Goal: Check status: Check status

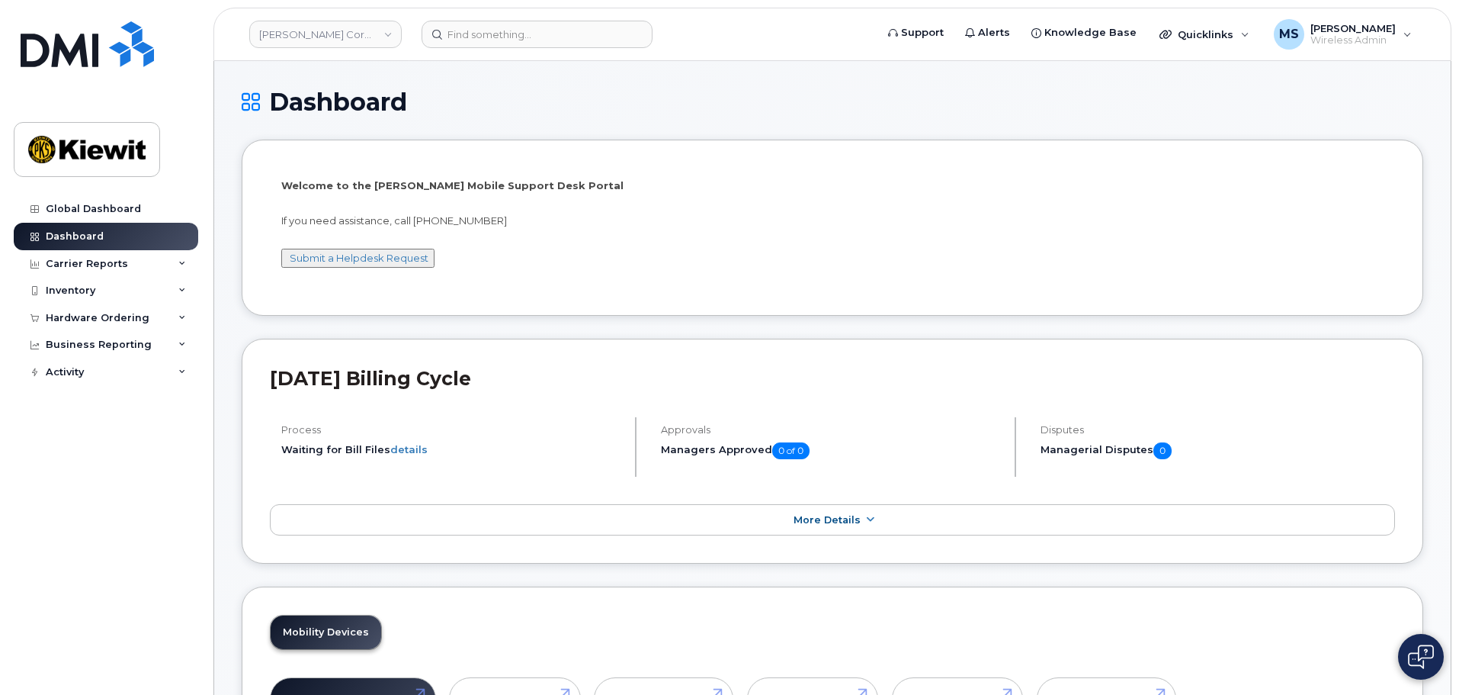
click at [1417, 675] on button at bounding box center [1421, 657] width 46 height 46
click at [108, 270] on div "Carrier Reports" at bounding box center [106, 263] width 185 height 27
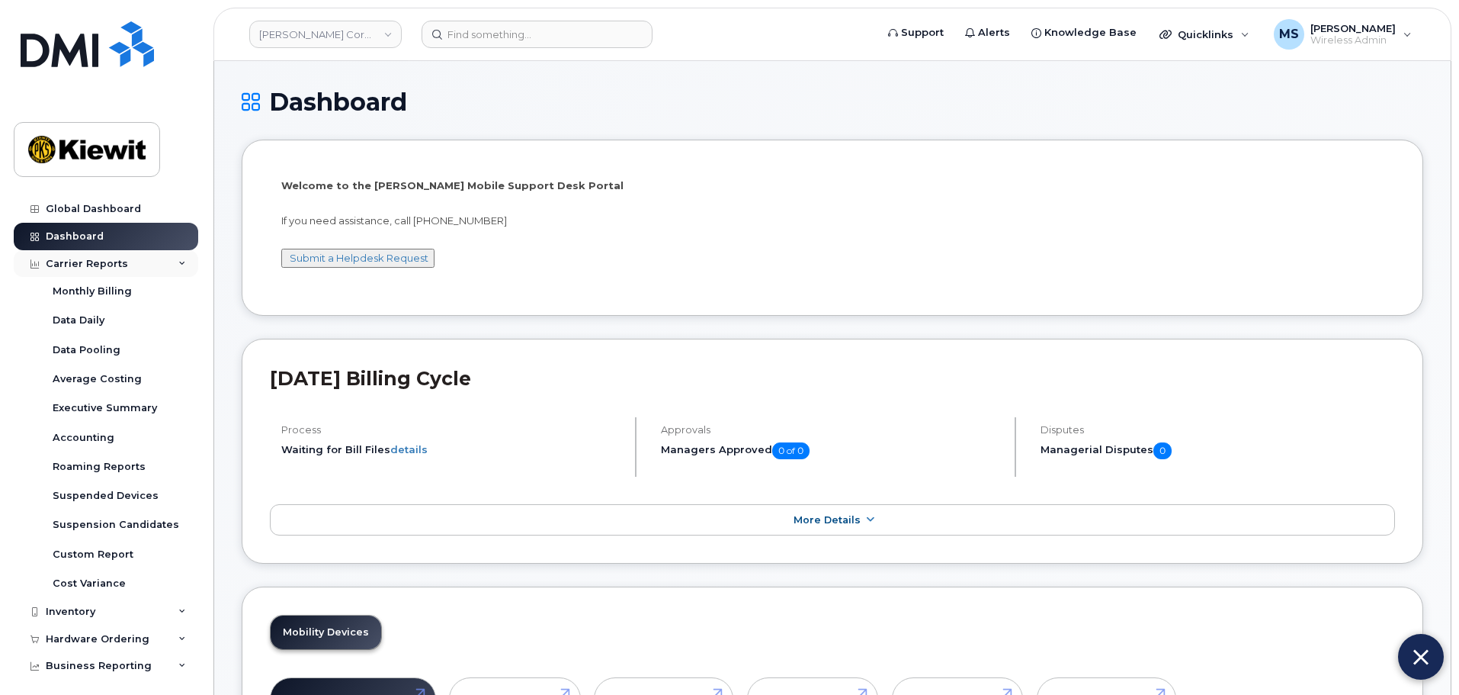
click at [85, 267] on div "Carrier Reports" at bounding box center [87, 264] width 82 height 12
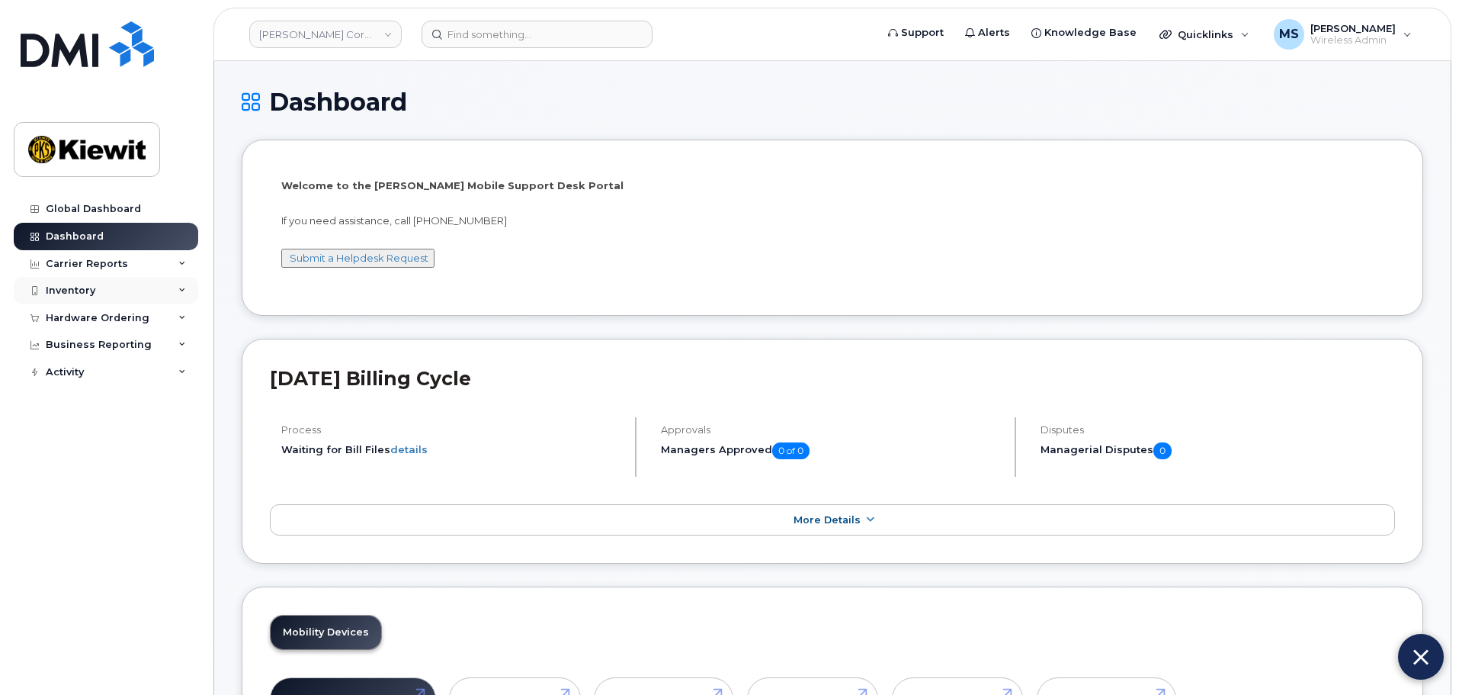
click at [79, 293] on div "Inventory" at bounding box center [71, 290] width 50 height 12
click at [108, 467] on div "Hardware Ordering" at bounding box center [98, 463] width 104 height 12
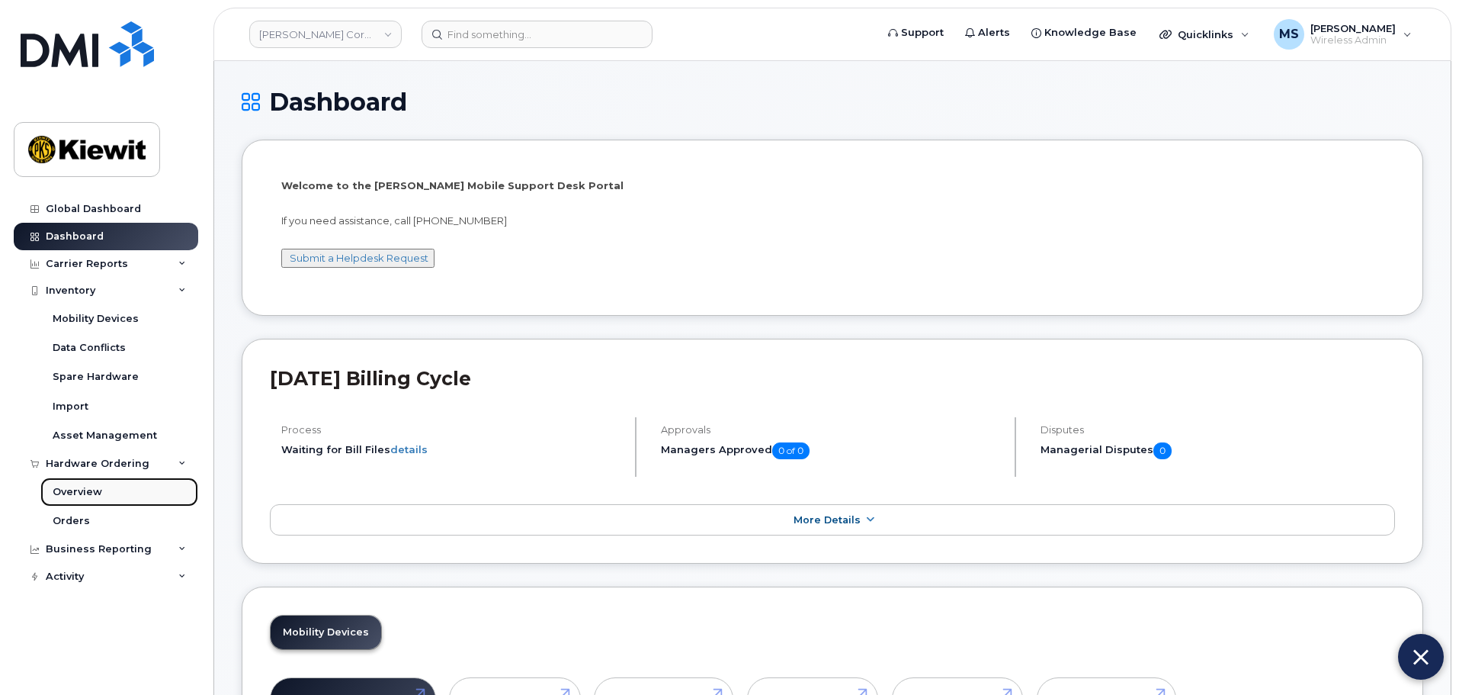
click at [91, 490] on div "Overview" at bounding box center [78, 492] width 50 height 14
click at [72, 515] on div "Orders" at bounding box center [71, 521] width 37 height 14
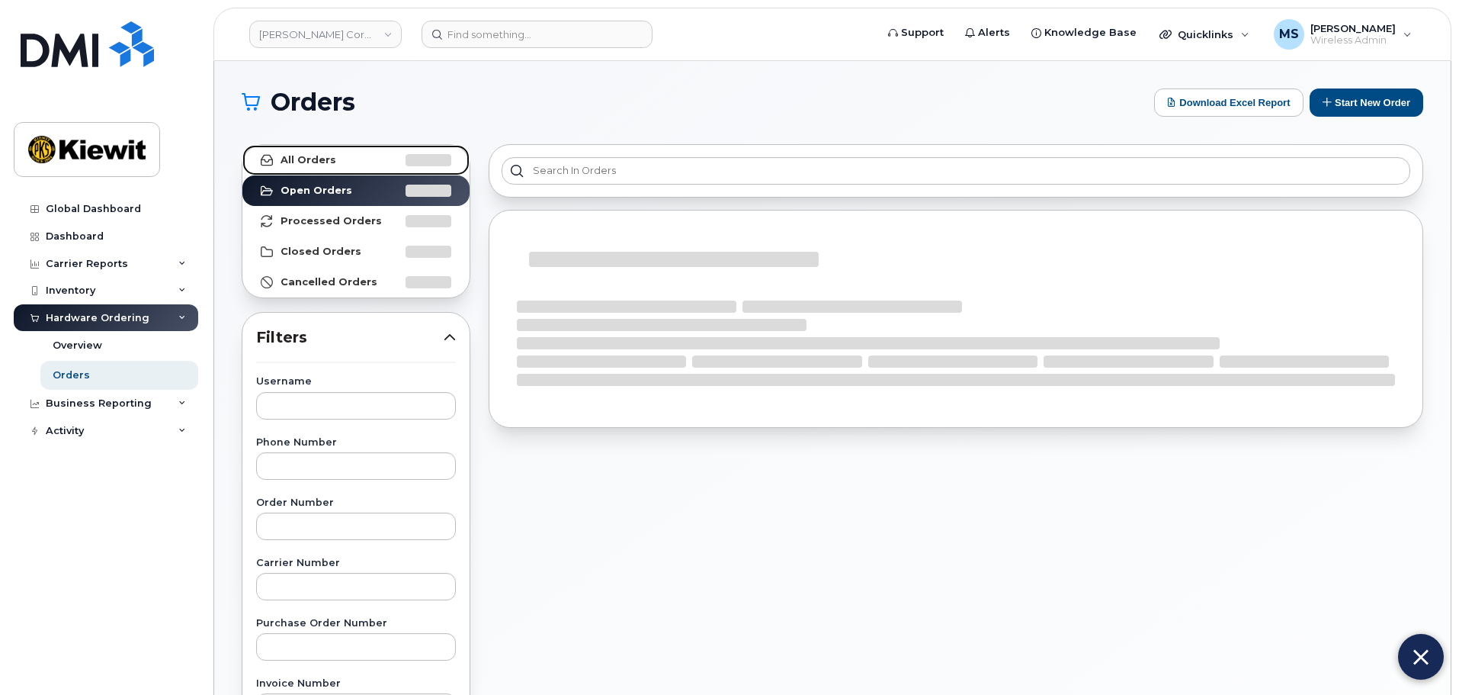
click at [320, 168] on link "All Orders" at bounding box center [355, 160] width 227 height 30
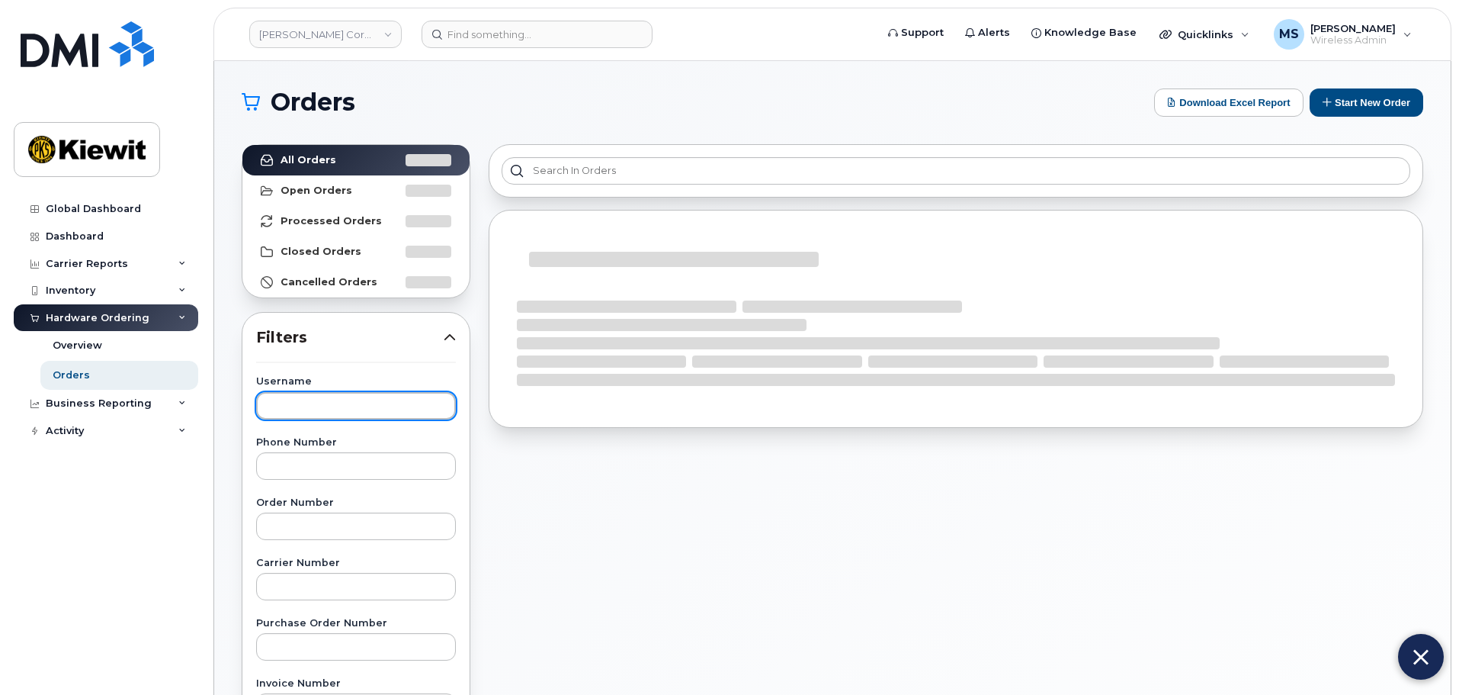
click at [280, 397] on input "text" at bounding box center [356, 405] width 200 height 27
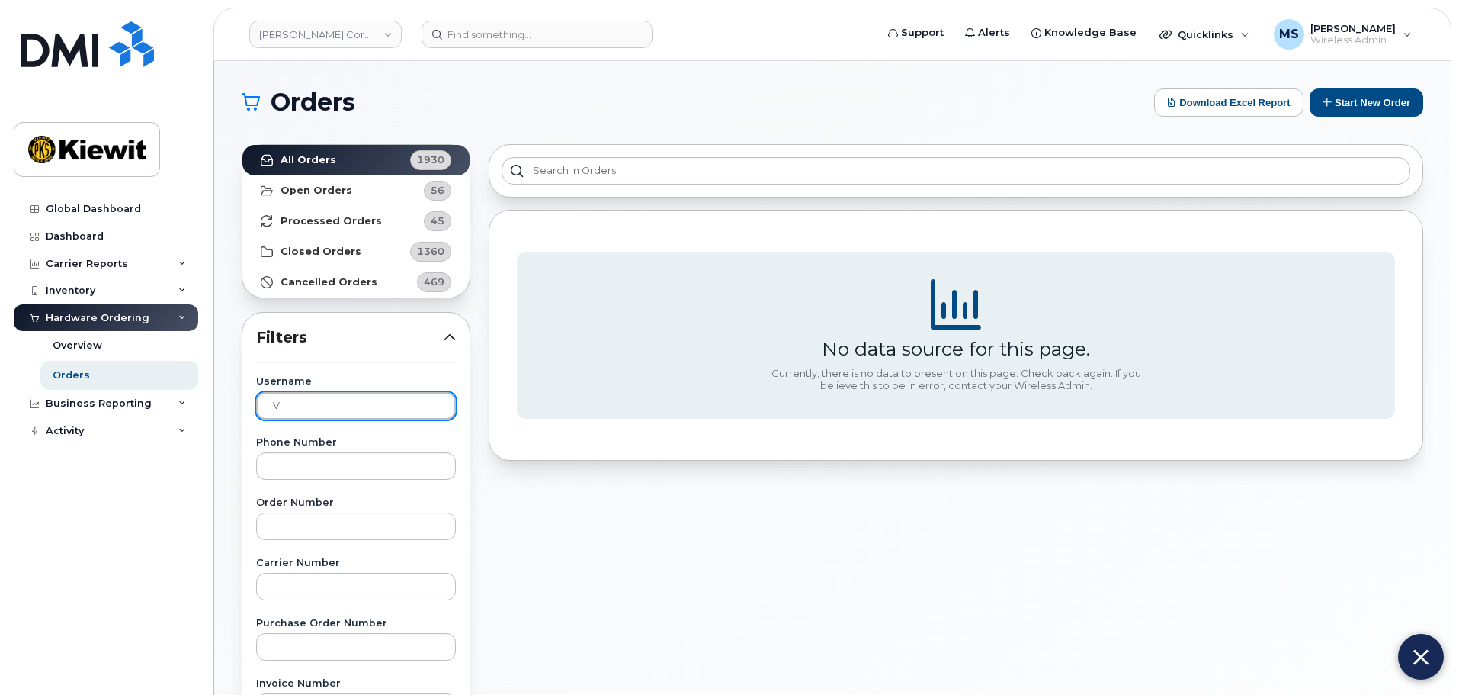
type input "v"
